Goal: Information Seeking & Learning: Learn about a topic

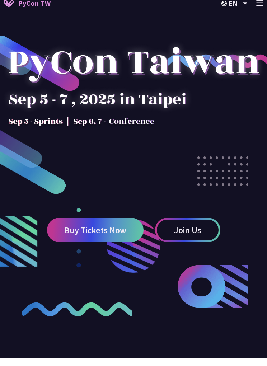
scroll to position [23, 0]
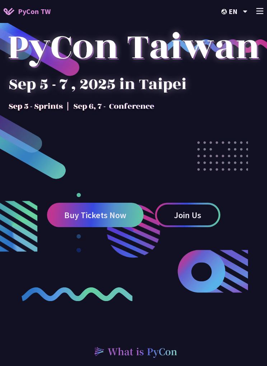
click at [76, 220] on span "Buy Tickets Now" at bounding box center [95, 215] width 62 height 9
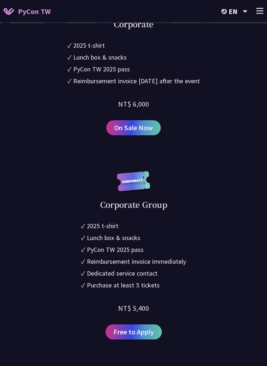
scroll to position [502, 0]
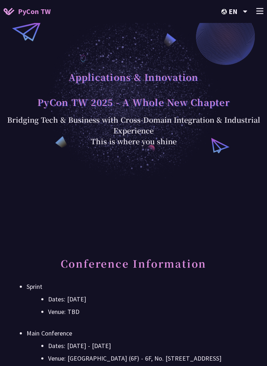
scroll to position [23, 0]
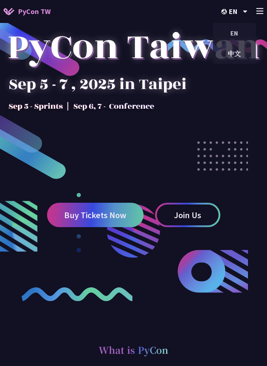
click at [235, 55] on div "中文" at bounding box center [234, 53] width 43 height 17
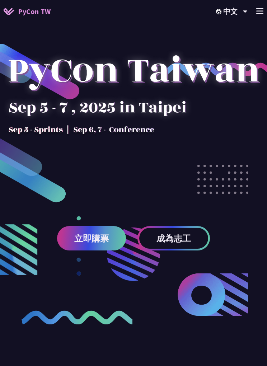
click at [261, 32] on div at bounding box center [133, 179] width 267 height 345
click at [260, 36] on div at bounding box center [133, 179] width 267 height 345
click at [244, 36] on div at bounding box center [133, 179] width 267 height 345
click at [21, 14] on span "PyCon TW" at bounding box center [34, 11] width 33 height 11
click at [260, 10] on icon at bounding box center [259, 11] width 7 height 6
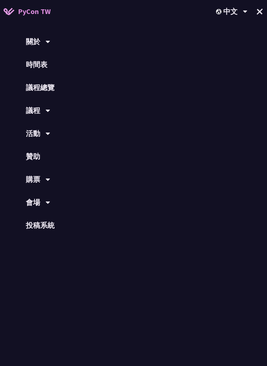
click at [41, 61] on link "時間表" at bounding box center [133, 64] width 267 height 23
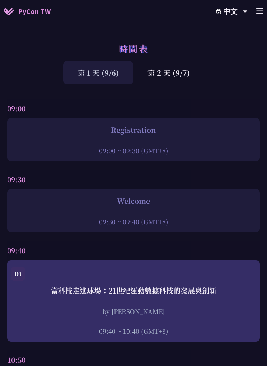
click at [171, 80] on div "第 2 天 (9/7)" at bounding box center [168, 72] width 71 height 23
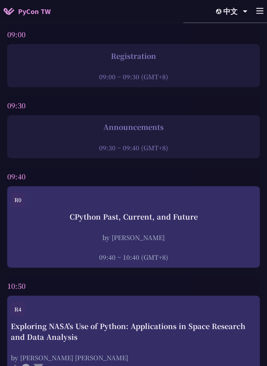
scroll to position [74, 0]
click at [76, 139] on div at bounding box center [133, 137] width 245 height 11
click at [63, 132] on div "Announcements" at bounding box center [133, 127] width 245 height 11
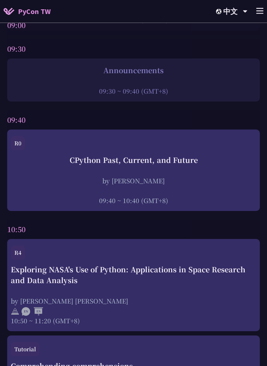
scroll to position [131, 0]
click at [224, 183] on div "by Donghee Na" at bounding box center [133, 180] width 245 height 9
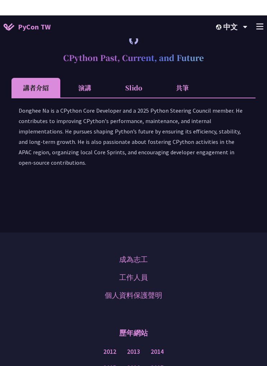
scroll to position [1006, 0]
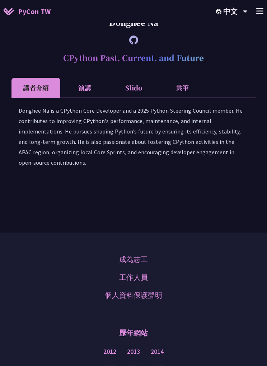
click at [86, 98] on li "演講" at bounding box center [84, 88] width 49 height 20
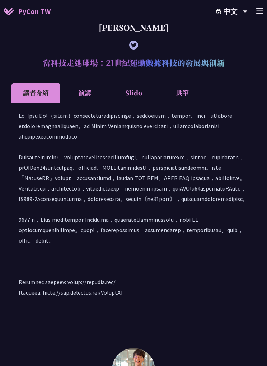
scroll to position [131, 0]
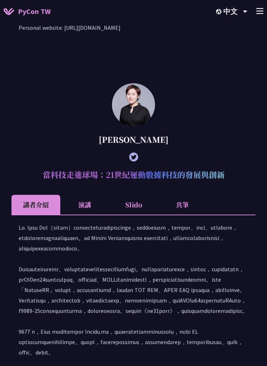
scroll to position [501, 0]
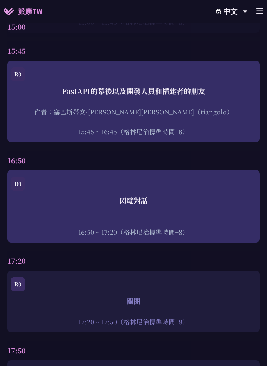
scroll to position [2511, 0]
click at [232, 206] on div "閃電對話" at bounding box center [133, 201] width 245 height 11
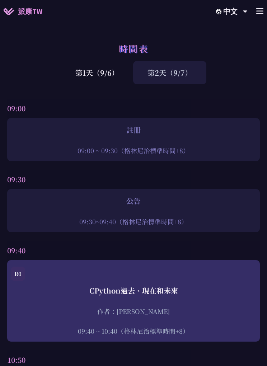
click at [217, 219] on div "09:30~09:40（格林尼治標準時間+8）" at bounding box center [133, 221] width 245 height 9
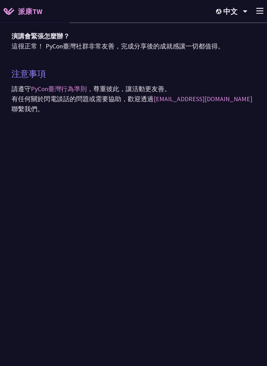
scroll to position [603, 0]
click at [6, 12] on img at bounding box center [9, 11] width 11 height 7
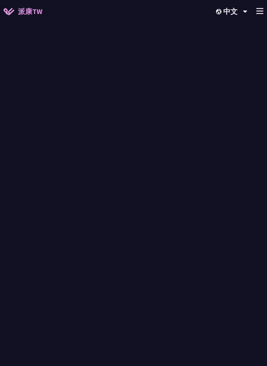
scroll to position [603, 0]
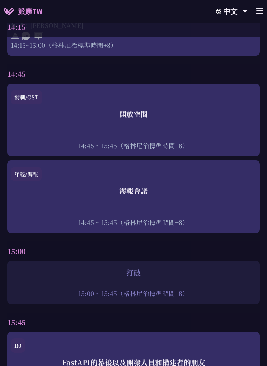
scroll to position [2241, 0]
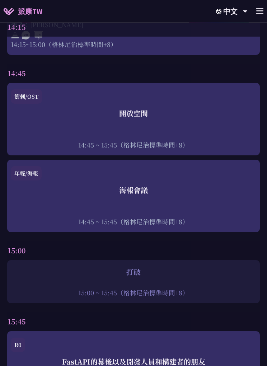
click at [201, 296] on div "15:00 ~ 15:45（格林尼治標準時間+8）" at bounding box center [133, 293] width 245 height 9
click at [205, 289] on div at bounding box center [133, 283] width 245 height 11
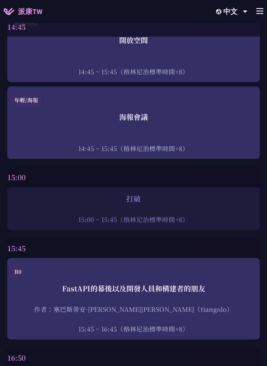
scroll to position [2315, 0]
click at [171, 220] on div "15:00 ~ 15:45（格林尼治標準時間+8）" at bounding box center [133, 219] width 245 height 9
click at [193, 294] on div "FastAPI的幕後以及開發人員和構建者的朋友" at bounding box center [133, 288] width 245 height 11
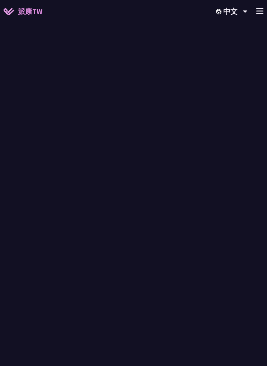
click at [201, 293] on div "FastAPI的幕後以及開發人員和構建者的朋友" at bounding box center [133, 288] width 245 height 11
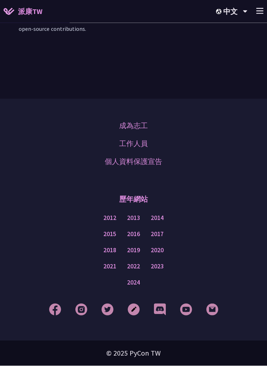
scroll to position [259, 0]
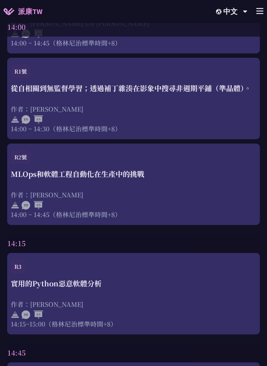
scroll to position [1961, 0]
click at [212, 185] on div "MLOps和軟體工程自動化在生產中的挑戰 作者：程俊培 14:00 ~ 14:45（格林尼治標準時間+8）" at bounding box center [133, 194] width 245 height 50
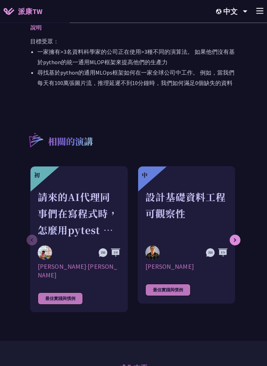
scroll to position [454, 0]
click at [185, 205] on div "設計基礎資料工程可觀察性" at bounding box center [186, 214] width 83 height 50
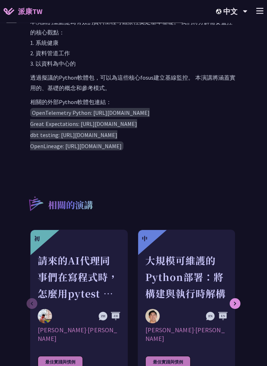
scroll to position [446, 0]
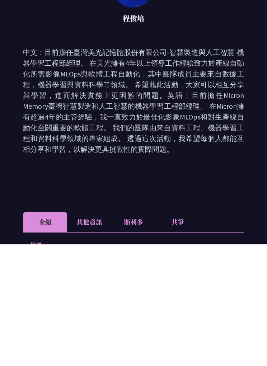
scroll to position [122, 0]
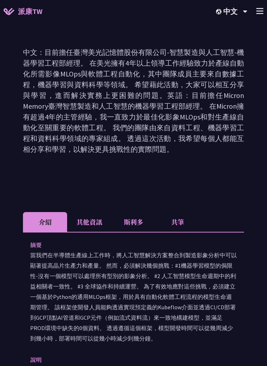
click at [86, 222] on li "其他資訊" at bounding box center [89, 222] width 44 height 20
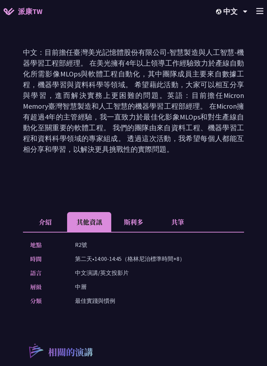
click at [140, 222] on li "斯利多" at bounding box center [133, 222] width 44 height 20
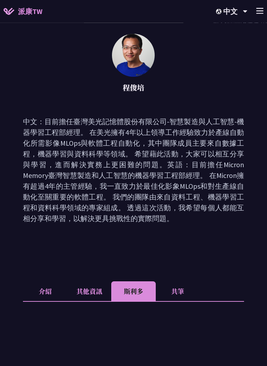
scroll to position [0, 0]
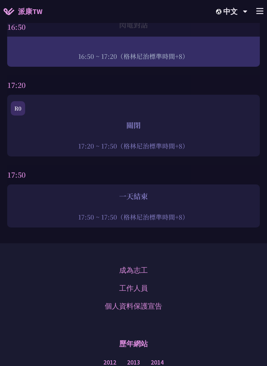
scroll to position [2813, 0]
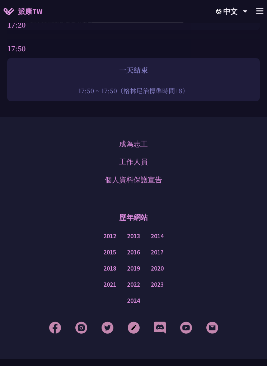
click at [134, 305] on link "2024" at bounding box center [133, 301] width 13 height 9
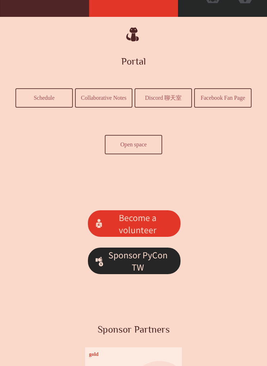
scroll to position [141, 0]
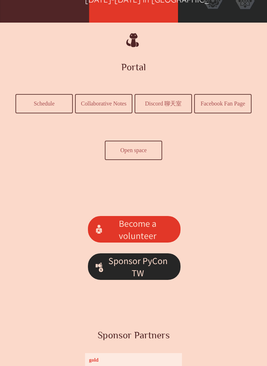
click at [49, 102] on link "Schedule" at bounding box center [44, 104] width 56 height 18
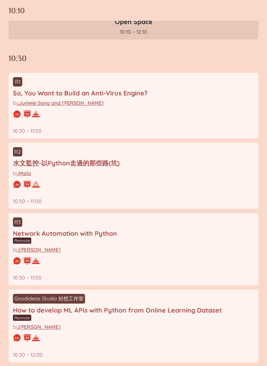
scroll to position [477, 0]
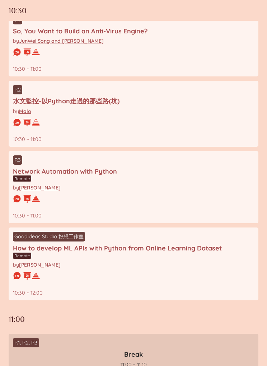
click at [38, 105] on div "水文監控-以Python走過的那些路(坑)" at bounding box center [133, 101] width 241 height 8
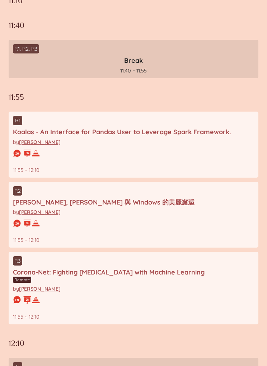
scroll to position [1038, 0]
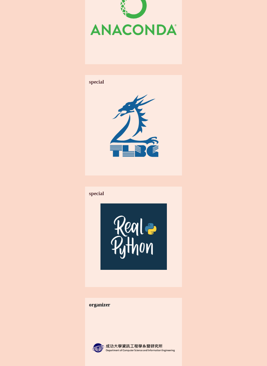
scroll to position [2270, 0]
